Goal: Transaction & Acquisition: Purchase product/service

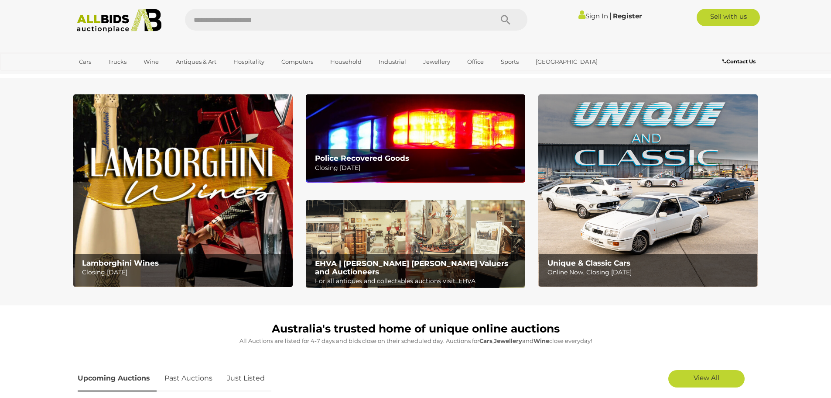
click at [0, 0] on link "View All Wine Auctions" at bounding box center [0, 0] width 0 height 0
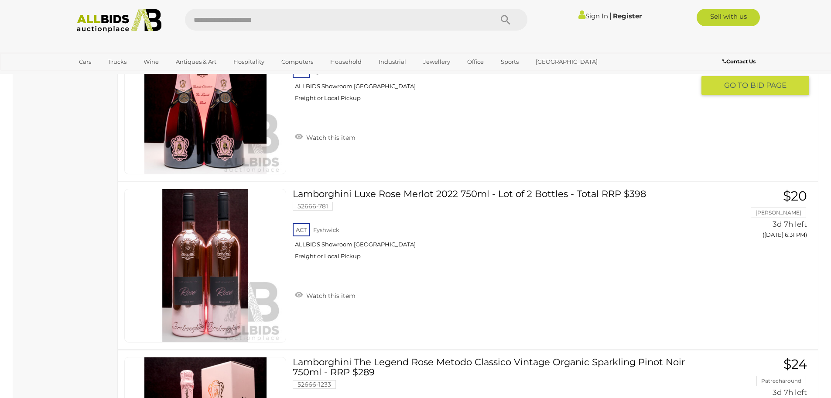
scroll to position [1178, 0]
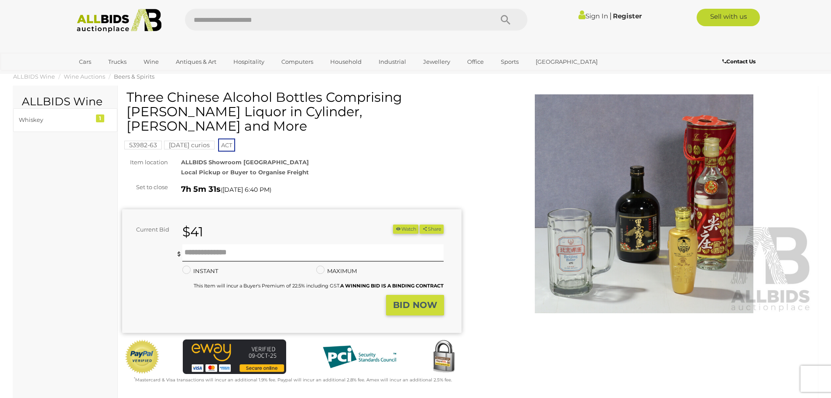
scroll to position [12, 0]
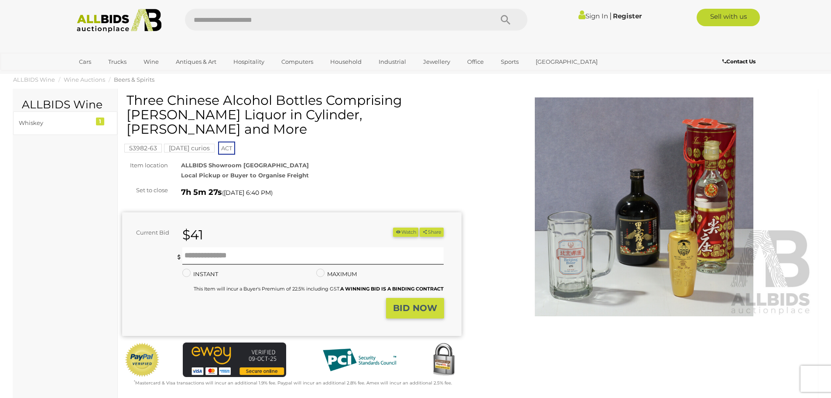
click at [646, 215] on img at bounding box center [645, 206] width 340 height 219
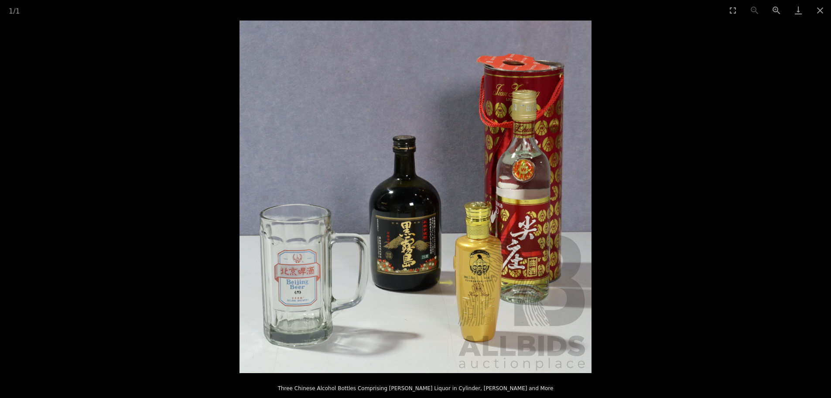
click at [819, 8] on button "Close gallery" at bounding box center [821, 10] width 22 height 21
